Goal: Task Accomplishment & Management: Complete application form

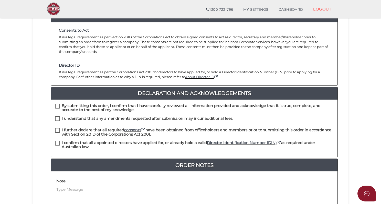
scroll to position [77, 0]
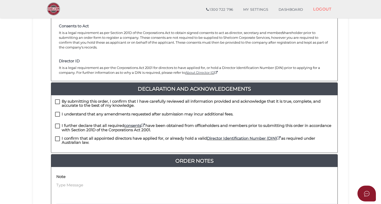
click at [57, 99] on label "By submitting this order, I confirm that I have carefully reviewed all informat…" at bounding box center [194, 102] width 278 height 6
checkbox input "true"
click at [57, 112] on label "I understand that any amendments requested after submission may incur additiona…" at bounding box center [144, 115] width 178 height 6
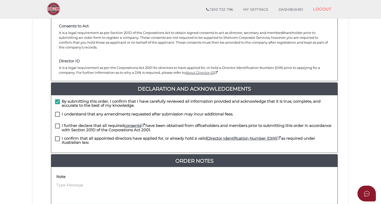
checkbox input "true"
click at [57, 124] on label "I further declare that all required consents have been obtained from officehold…" at bounding box center [194, 127] width 278 height 6
checkbox input "true"
click at [57, 137] on label "I confirm that all appointed directors have applied for, or already hold a vali…" at bounding box center [194, 140] width 278 height 6
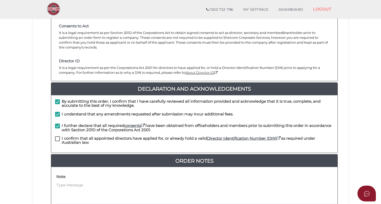
click at [58, 137] on label "I confirm that all appointed directors have applied for, or already hold a vali…" at bounding box center [194, 140] width 278 height 6
checkbox input "true"
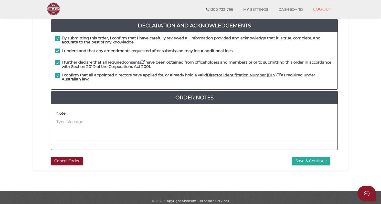
scroll to position [141, 0]
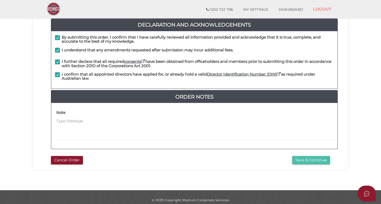
click at [308, 156] on button "Save & Continue" at bounding box center [311, 160] width 38 height 8
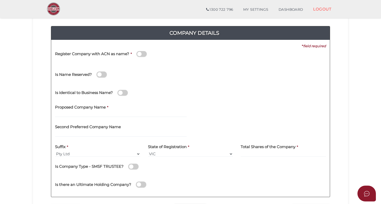
scroll to position [51, 0]
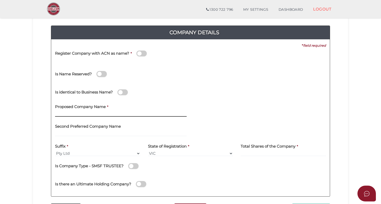
click at [111, 113] on input "text" at bounding box center [120, 114] width 131 height 6
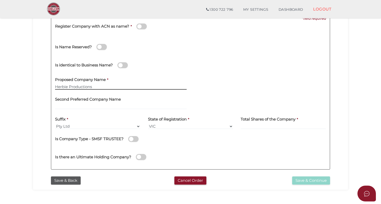
scroll to position [102, 0]
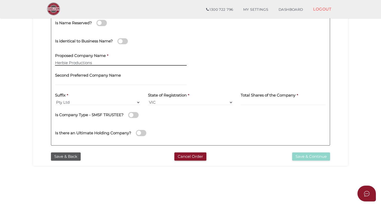
type input "Herbie Productions"
click at [168, 100] on select "VIC ACT NSW NT QLD TAS WA SA" at bounding box center [190, 103] width 85 height 6
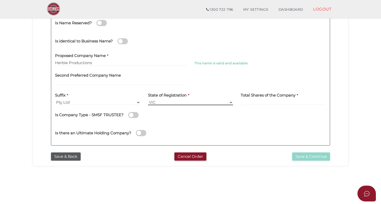
select select "NSW"
click at [148, 100] on select "VIC ACT NSW NT QLD TAS WA SA" at bounding box center [190, 103] width 85 height 6
click at [276, 102] on input at bounding box center [282, 103] width 85 height 6
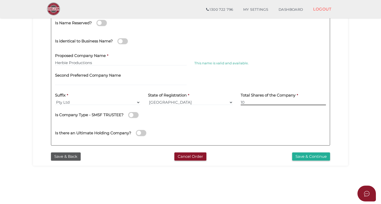
type input "10"
click at [256, 123] on div "Is there an Ultimate Holding Company?" at bounding box center [190, 132] width 278 height 18
click at [305, 156] on button "Save & Continue" at bounding box center [311, 157] width 38 height 8
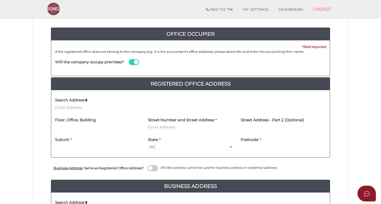
scroll to position [51, 0]
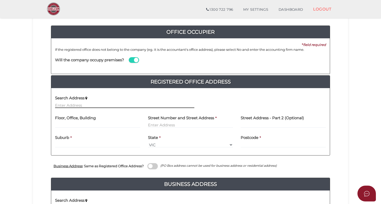
click at [160, 104] on input "text" at bounding box center [124, 106] width 139 height 6
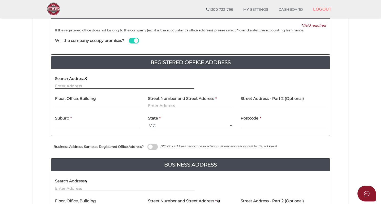
scroll to position [63, 0]
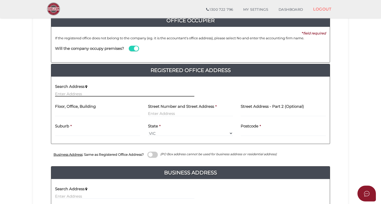
click at [138, 95] on input "text" at bounding box center [124, 94] width 139 height 6
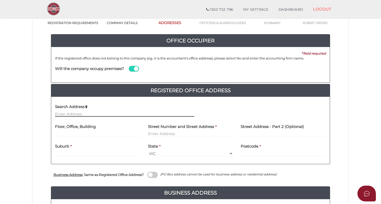
scroll to position [0, 0]
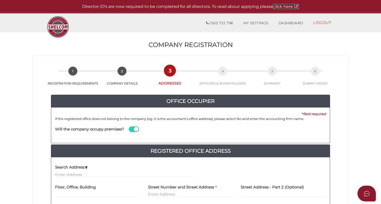
click at [283, 7] on link "click here" at bounding box center [286, 6] width 26 height 5
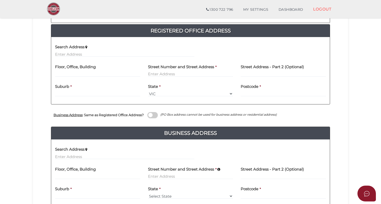
scroll to position [165, 0]
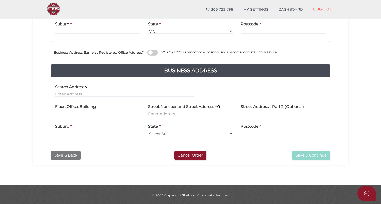
click at [75, 154] on button "Save & Back" at bounding box center [66, 155] width 30 height 8
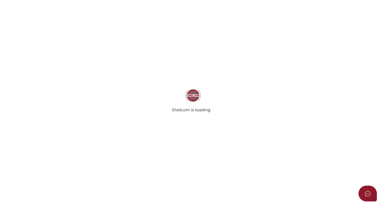
select select "NSW"
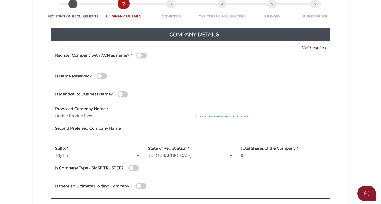
scroll to position [102, 0]
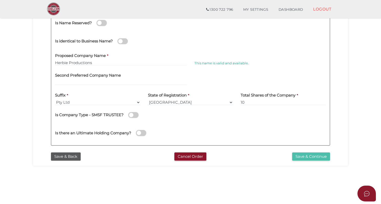
click at [306, 155] on button "Save & Continue" at bounding box center [311, 157] width 38 height 8
